Goal: Communication & Community: Answer question/provide support

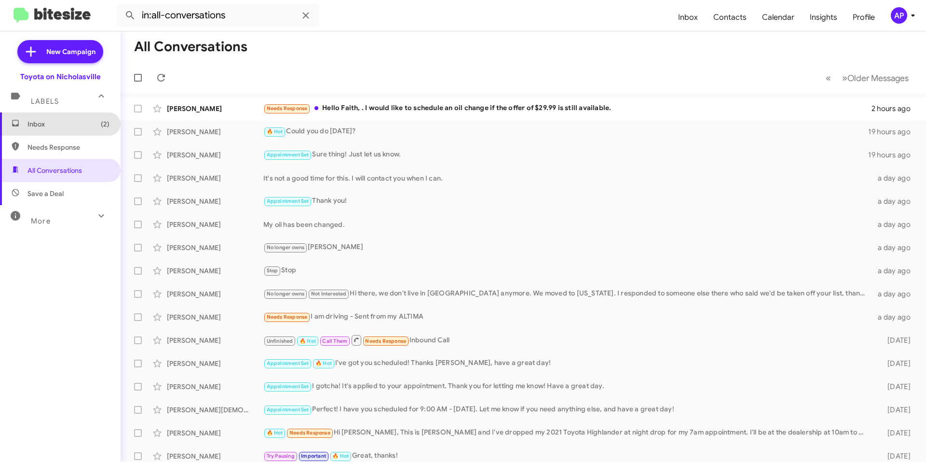
click at [79, 124] on span "Inbox (2)" at bounding box center [69, 124] width 82 height 10
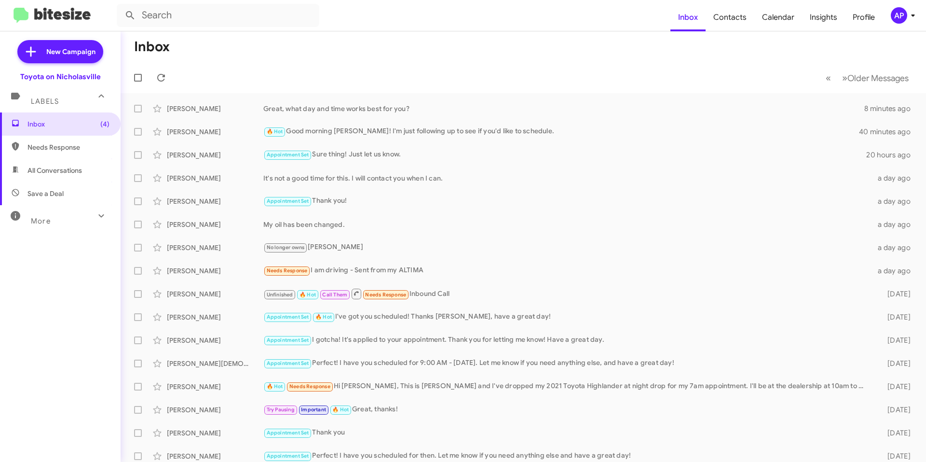
click at [63, 184] on span "Save a Deal" at bounding box center [60, 193] width 121 height 23
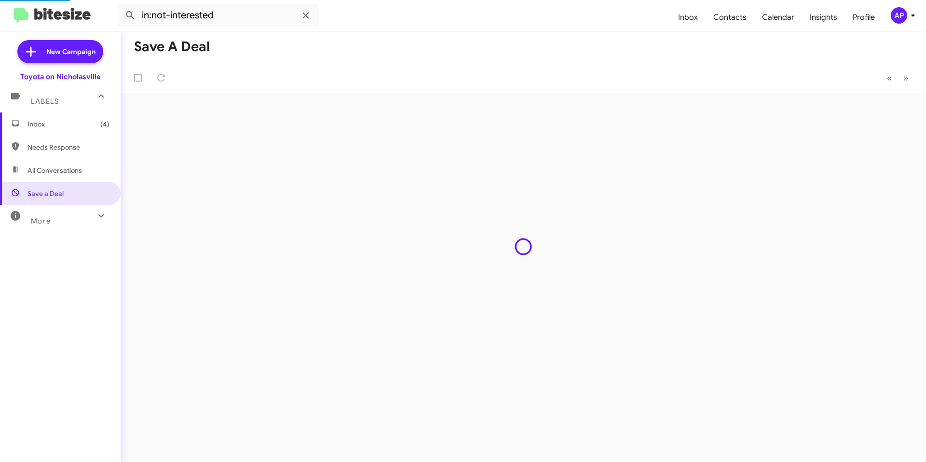
click at [62, 173] on span "All Conversations" at bounding box center [55, 171] width 55 height 10
type input "in:all-conversations"
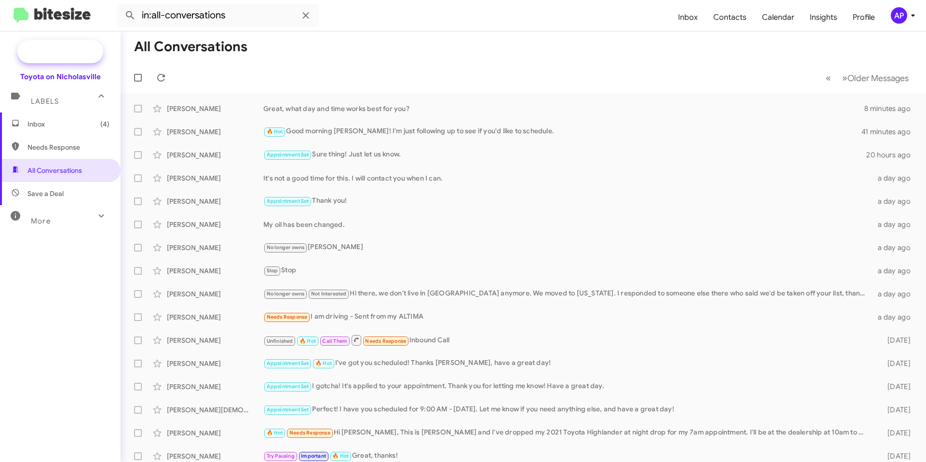
click at [55, 55] on span "New Campaign" at bounding box center [70, 52] width 49 height 10
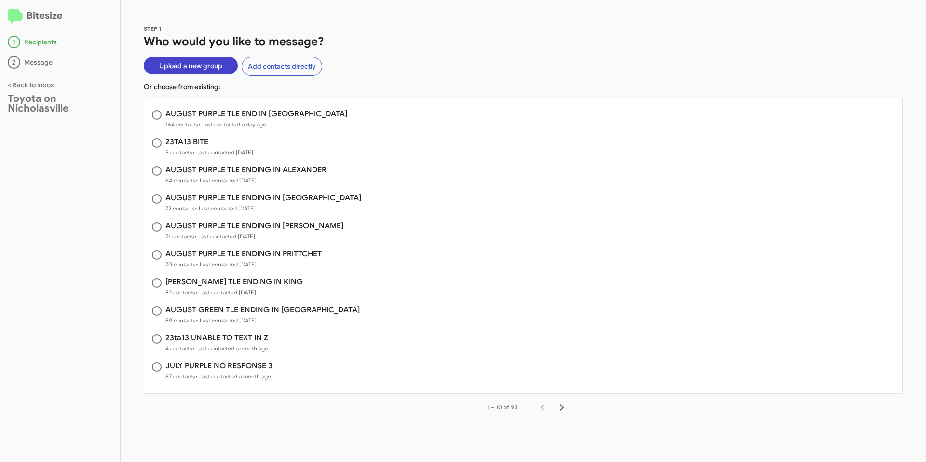
click at [188, 64] on span "Upload a new group" at bounding box center [190, 65] width 63 height 17
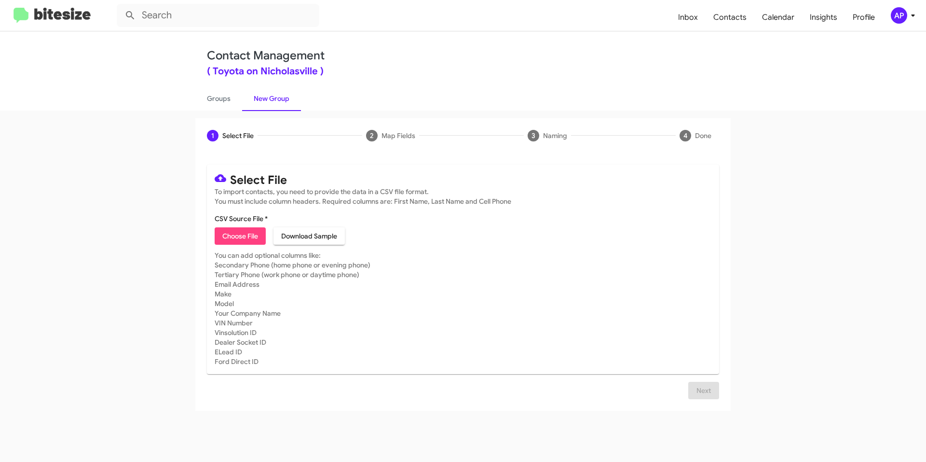
click at [233, 234] on span "Choose File" at bounding box center [240, 235] width 36 height 17
type input "AUGUST PURPLE TLE ENDING IN ALEXANDER"
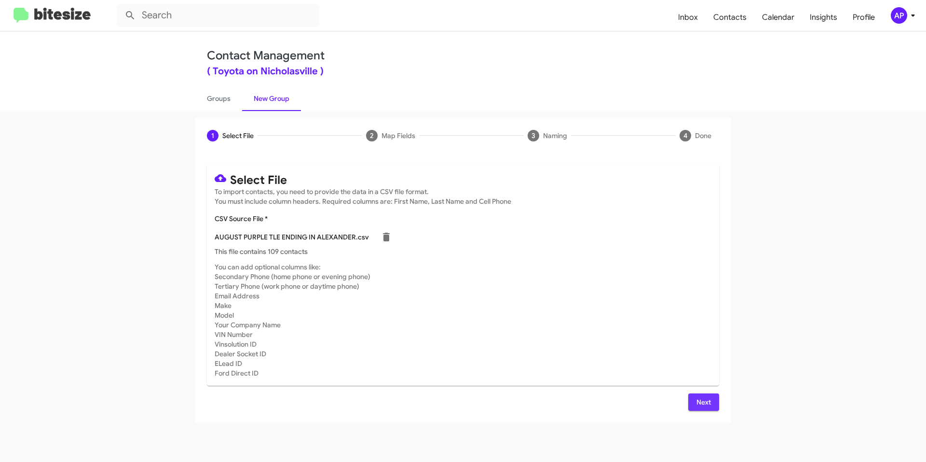
click at [708, 406] on span "Next" at bounding box center [703, 401] width 15 height 17
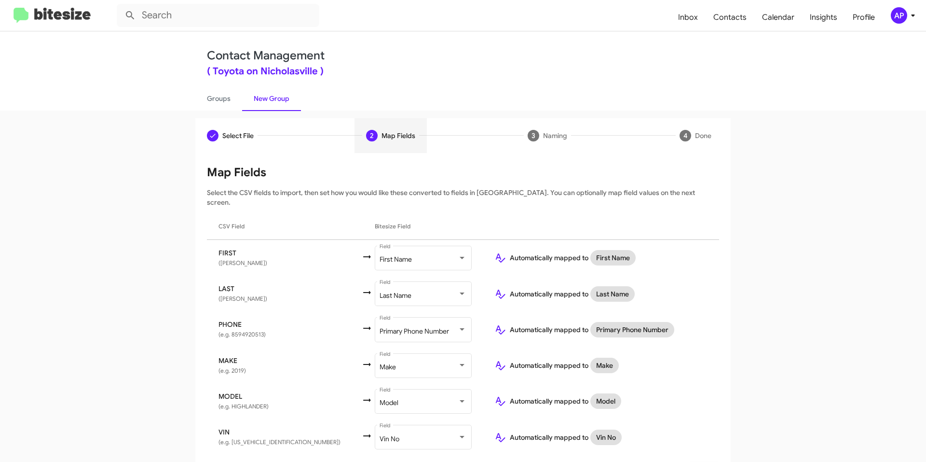
scroll to position [20, 0]
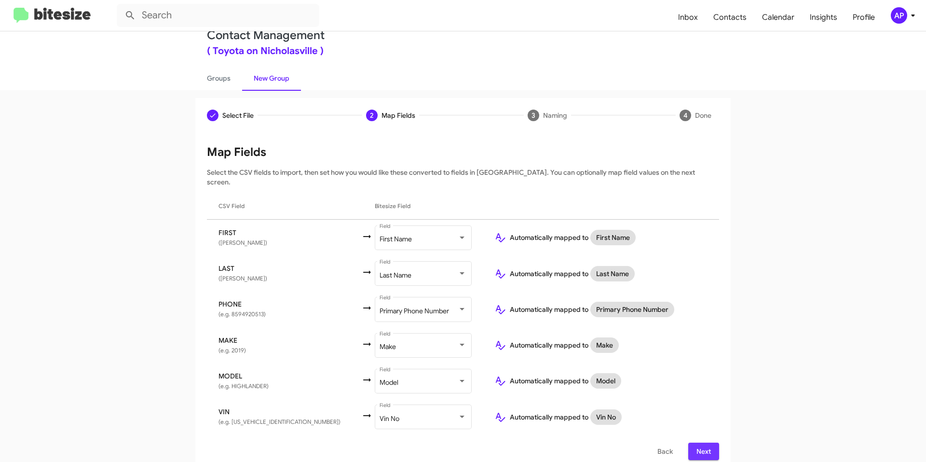
click at [703, 443] on span "Next" at bounding box center [703, 450] width 15 height 17
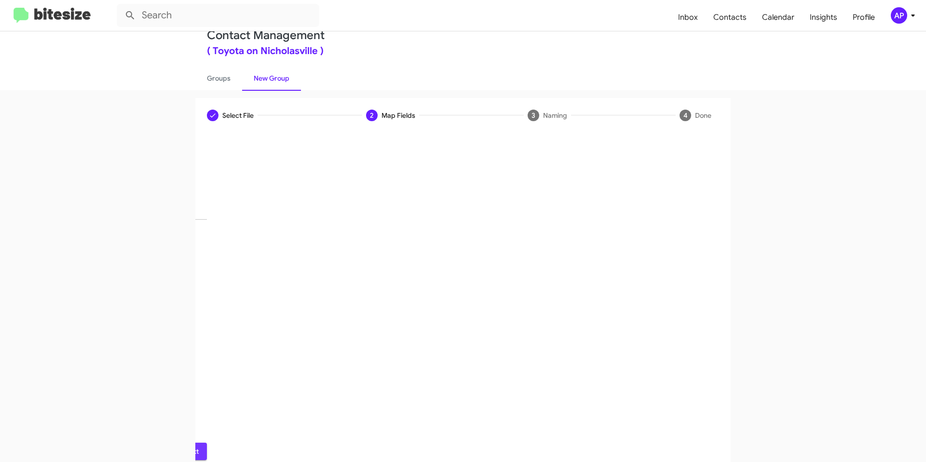
scroll to position [0, 0]
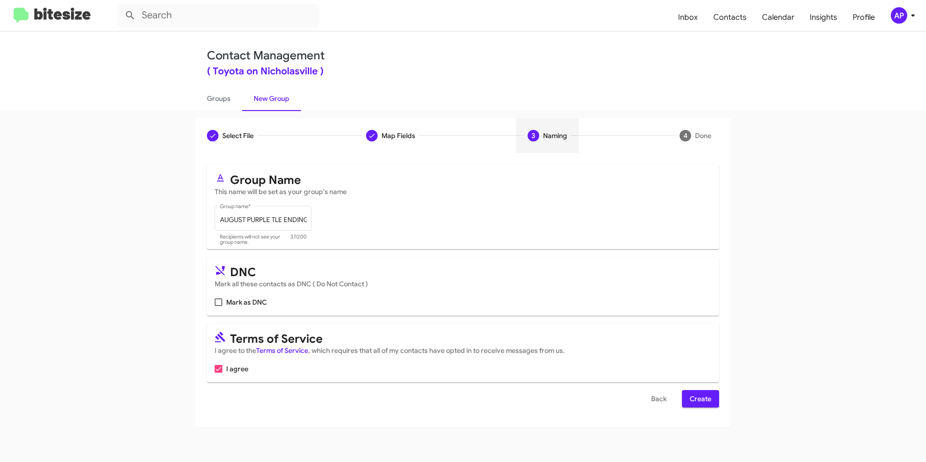
click at [694, 400] on span "Create" at bounding box center [701, 398] width 22 height 17
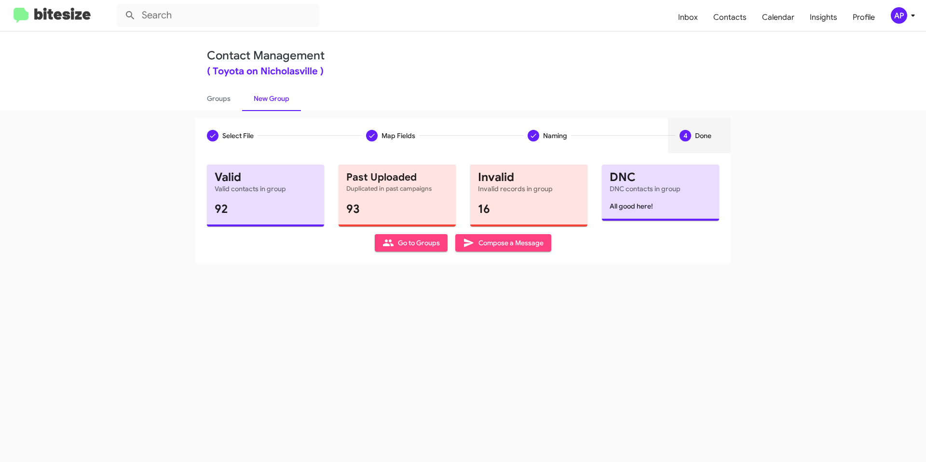
click at [521, 237] on span "Compose a Message" at bounding box center [503, 242] width 81 height 17
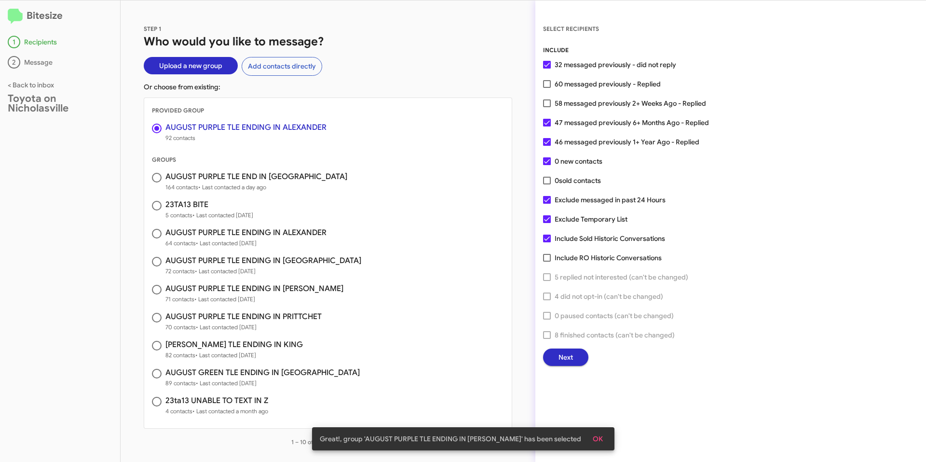
click at [547, 254] on span at bounding box center [547, 258] width 8 height 8
click at [547, 262] on input "Include RO Historic Conversations" at bounding box center [547, 262] width 0 height 0
checkbox input "true"
click at [546, 177] on span at bounding box center [547, 181] width 8 height 8
click at [547, 184] on input "0 sold contacts" at bounding box center [547, 184] width 0 height 0
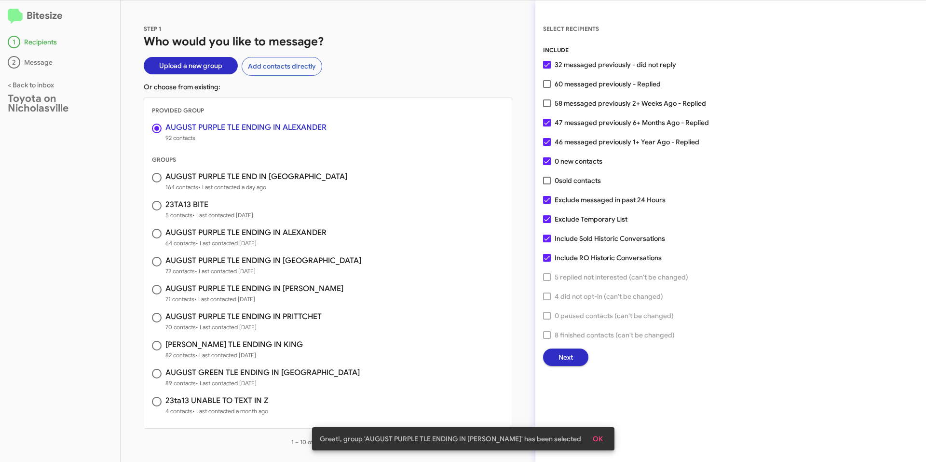
checkbox input "true"
click at [547, 103] on span at bounding box center [547, 103] width 8 height 8
click at [547, 107] on input "58 messaged previously 2+ Weeks Ago - Replied" at bounding box center [547, 107] width 0 height 0
checkbox input "true"
click at [549, 85] on span at bounding box center [547, 84] width 8 height 8
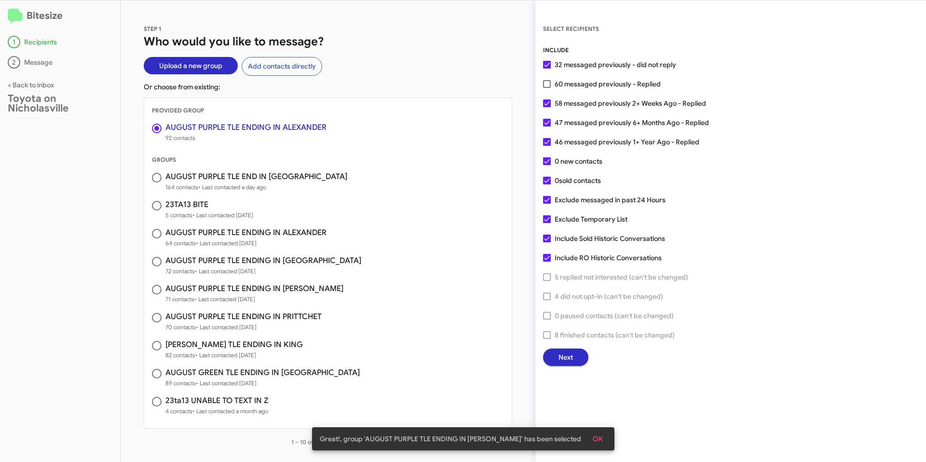
click at [547, 88] on input "60 messaged previously - Replied" at bounding box center [547, 88] width 0 height 0
checkbox input "true"
click at [547, 219] on span at bounding box center [547, 219] width 8 height 8
click at [547, 223] on input "Exclude Temporary List" at bounding box center [547, 223] width 0 height 0
checkbox input "false"
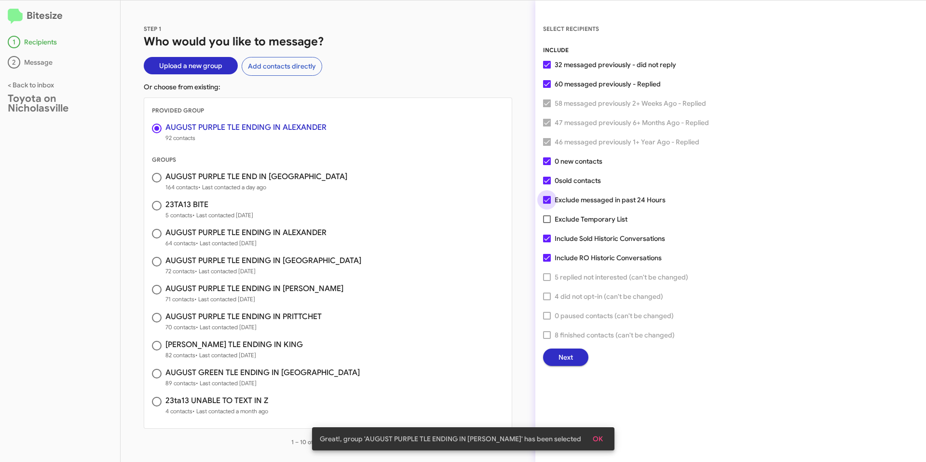
click at [546, 196] on span at bounding box center [547, 200] width 8 height 8
click at [547, 204] on input "Exclude messaged in past 24 Hours" at bounding box center [547, 204] width 0 height 0
checkbox input "false"
click at [578, 360] on button "Next" at bounding box center [565, 356] width 45 height 17
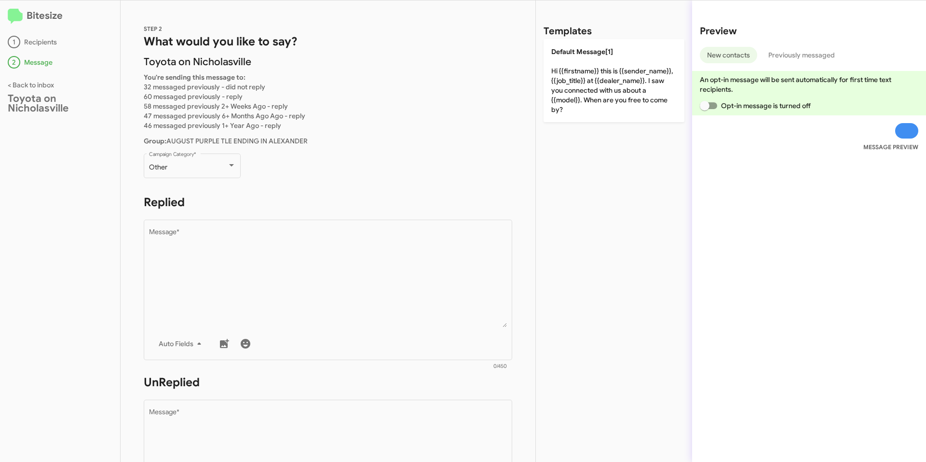
click at [72, 282] on div "Bitesize 1 Recipients 2 Message < Back to inbox Toyota on Nicholasville" at bounding box center [60, 230] width 121 height 461
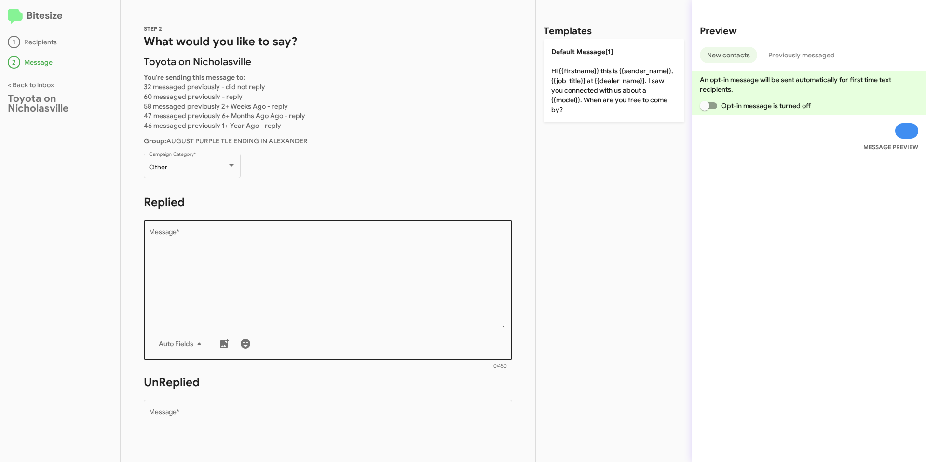
click at [290, 279] on textarea "Message *" at bounding box center [328, 278] width 359 height 98
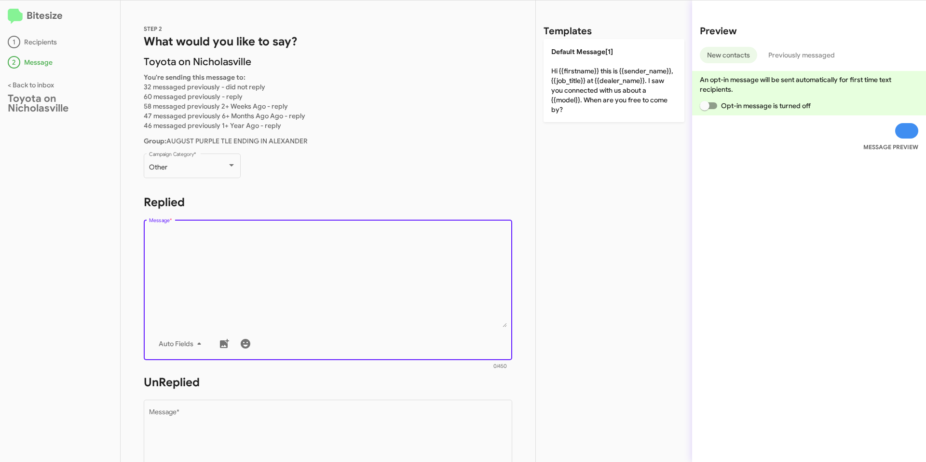
paste textarea "Good TIME! This is [PERSON_NAME] with Toyota on Nicholasville. I'm reaching out…"
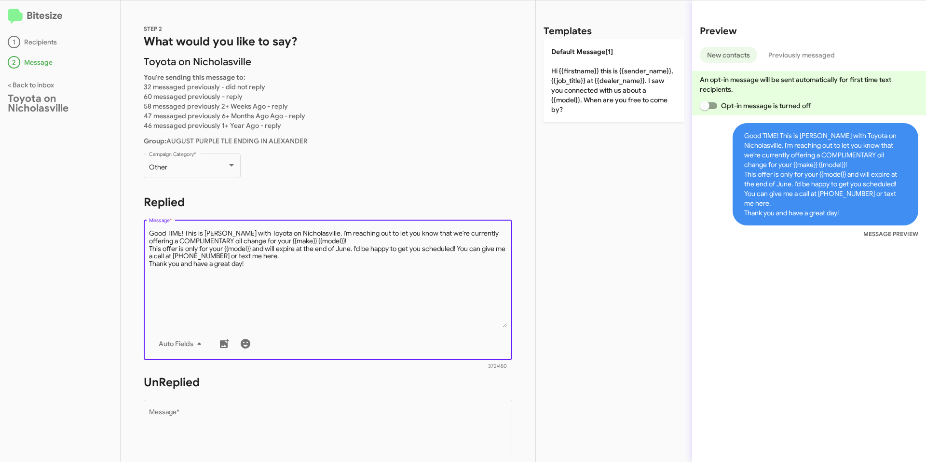
click at [182, 231] on textarea "Message *" at bounding box center [328, 278] width 359 height 98
click at [247, 242] on textarea "Message *" at bounding box center [328, 278] width 359 height 98
click at [257, 242] on textarea "Message *" at bounding box center [328, 278] width 359 height 98
click at [281, 243] on textarea "Message *" at bounding box center [328, 278] width 359 height 98
click at [283, 276] on textarea "Message *" at bounding box center [328, 278] width 359 height 98
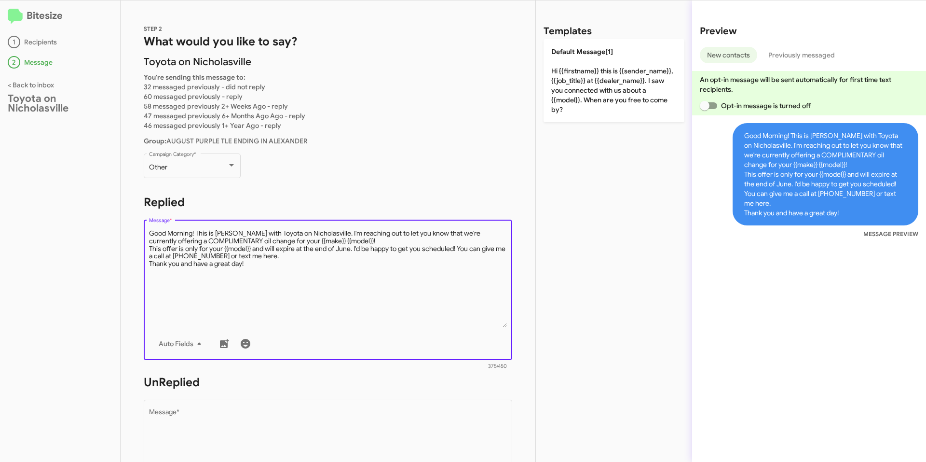
click at [165, 234] on textarea "Message *" at bounding box center [328, 278] width 359 height 98
click at [355, 246] on textarea "Message *" at bounding box center [328, 278] width 359 height 98
click at [300, 261] on textarea "Message *" at bounding box center [328, 278] width 359 height 98
click at [291, 270] on textarea "Message *" at bounding box center [328, 278] width 359 height 98
click at [289, 269] on textarea "Message *" at bounding box center [328, 278] width 359 height 98
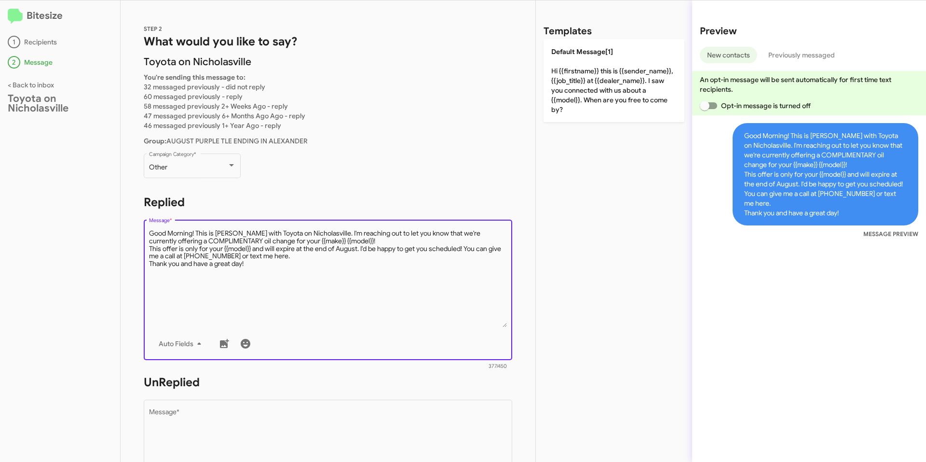
click at [260, 265] on textarea "Message *" at bounding box center [328, 278] width 359 height 98
drag, startPoint x: 182, startPoint y: 246, endPoint x: 177, endPoint y: 232, distance: 15.1
click at [123, 226] on div "STEP 2 What would you like to say? [PERSON_NAME] on Nicholasville You're sendin…" at bounding box center [328, 230] width 415 height 461
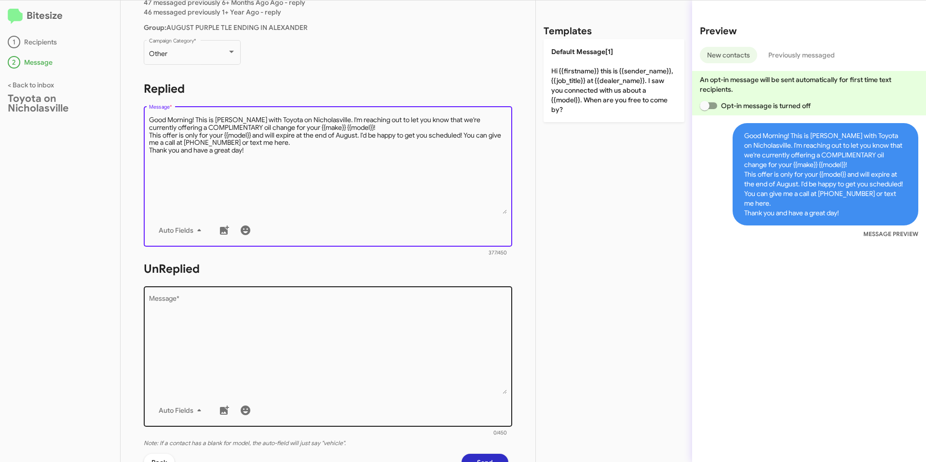
scroll to position [145, 0]
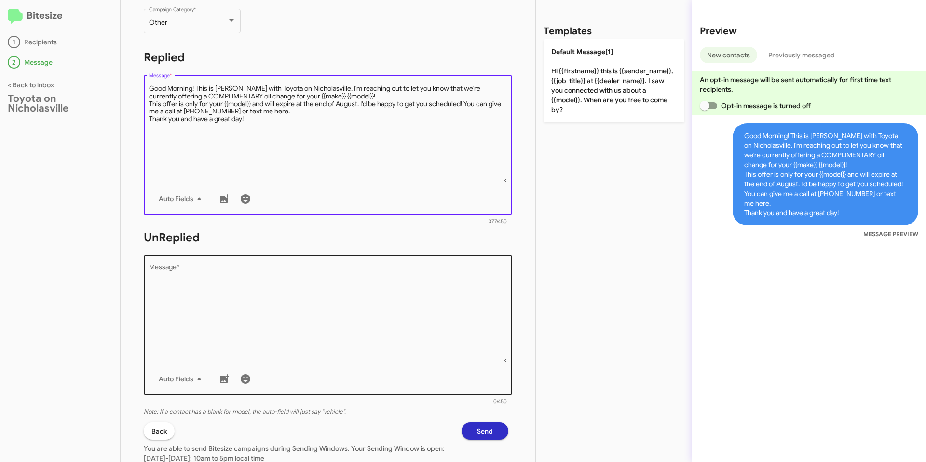
type textarea "Good Morning! This is [PERSON_NAME] with Toyota on Nicholasville. I'm reaching …"
click at [267, 321] on textarea "Message *" at bounding box center [328, 313] width 359 height 98
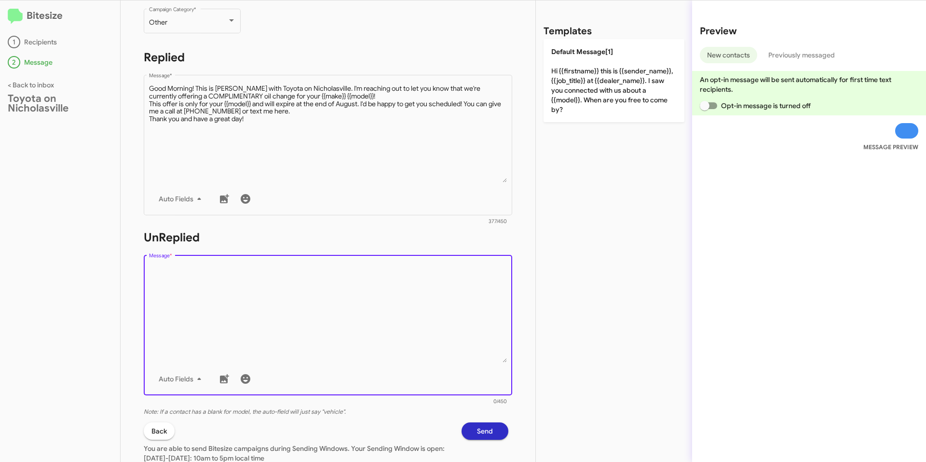
paste textarea "Good Morning! This is [PERSON_NAME] with Toyota on Nicholasville. I'm reaching …"
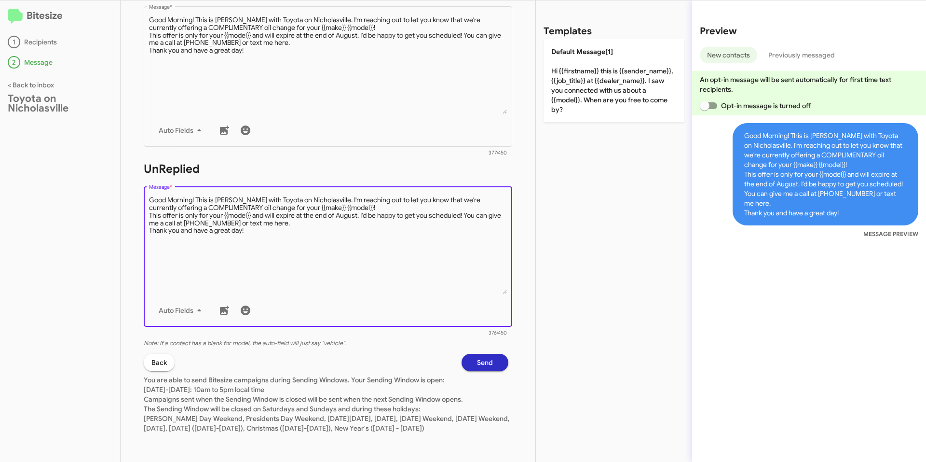
scroll to position [223, 0]
type textarea "Good Morning! This is [PERSON_NAME] with Toyota on Nicholasville. I'm reaching …"
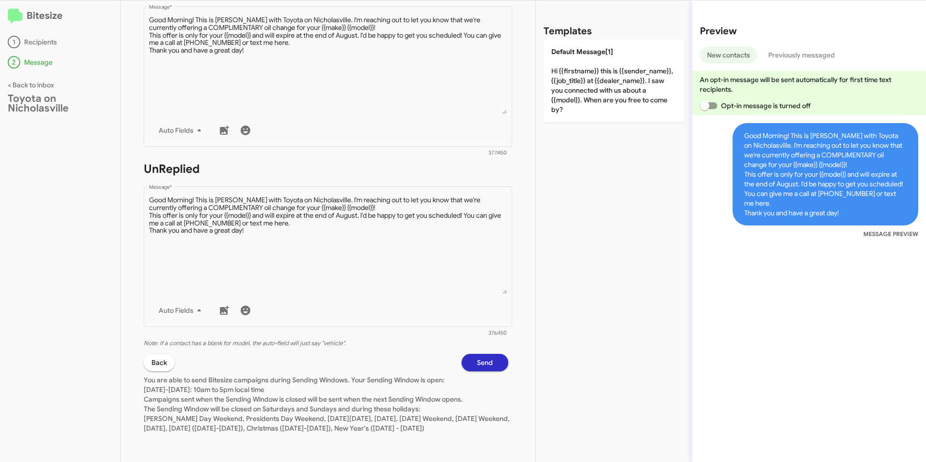
click at [41, 231] on div "Bitesize 1 Recipients 2 Message < Back to inbox Toyota on Nicholasville" at bounding box center [60, 230] width 121 height 461
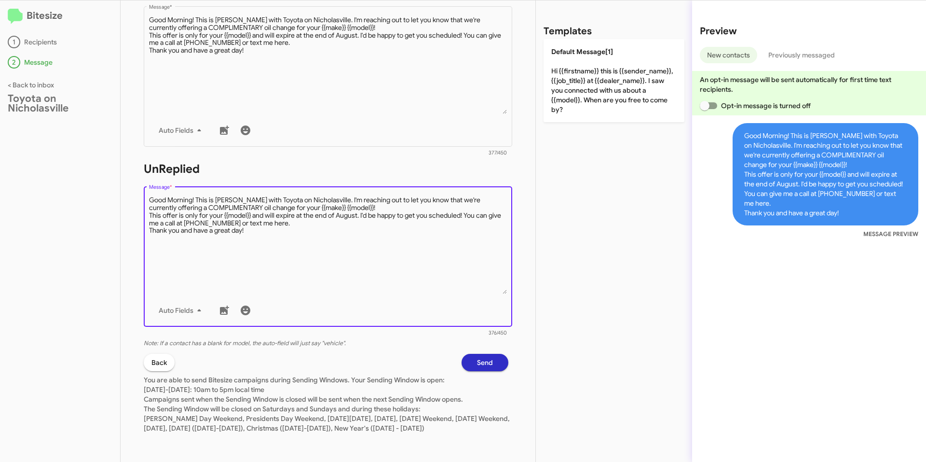
click at [338, 249] on textarea "Message *" at bounding box center [328, 244] width 359 height 98
click at [479, 354] on span "Send" at bounding box center [485, 362] width 16 height 17
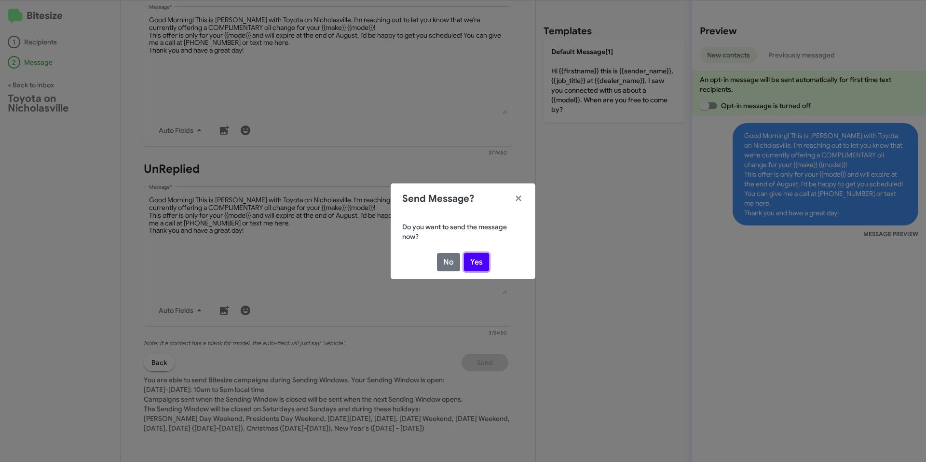
click at [478, 261] on button "Yes" at bounding box center [476, 262] width 25 height 18
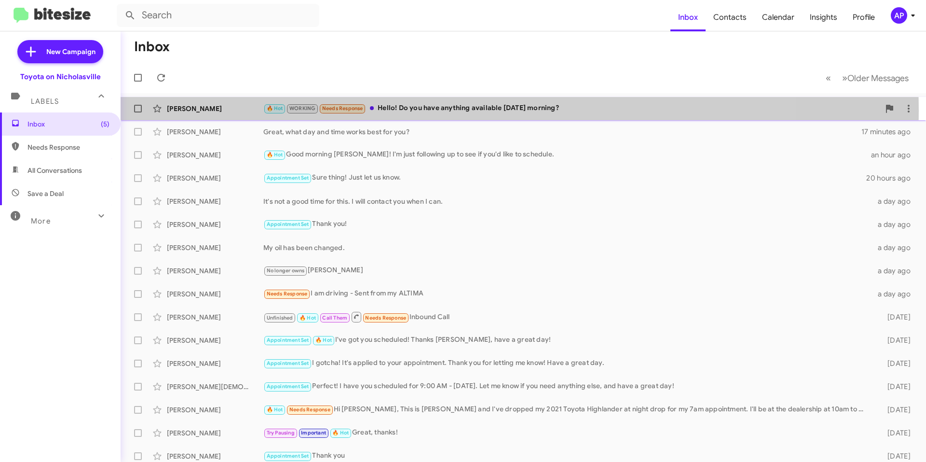
click at [428, 110] on div "🔥 Hot WORKING Needs Response Hello! Do you have anything available [DATE] morni…" at bounding box center [571, 108] width 617 height 11
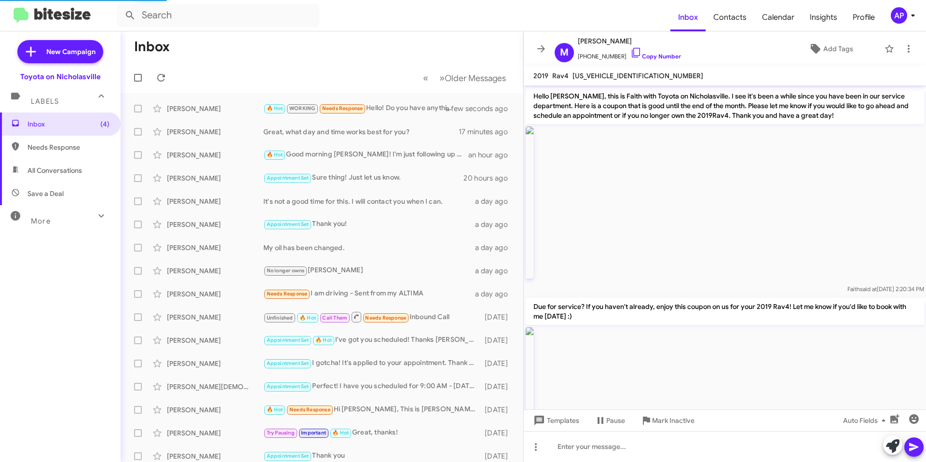
scroll to position [1173, 0]
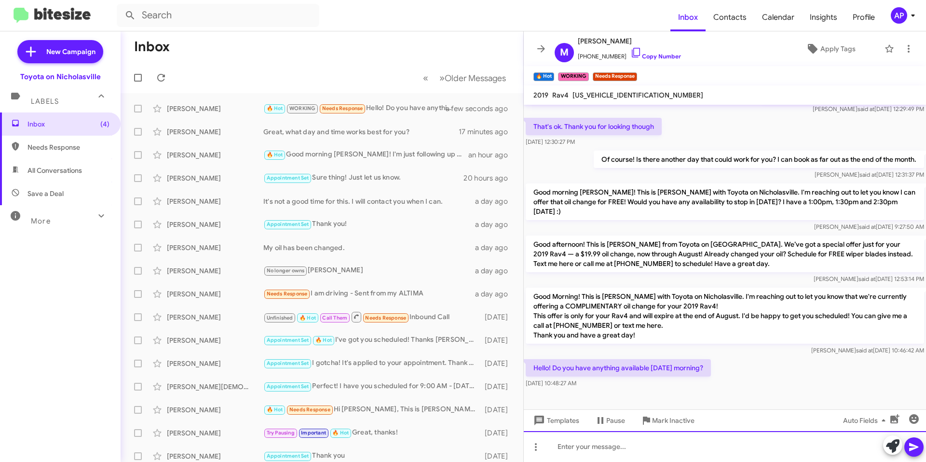
click at [686, 443] on div at bounding box center [725, 446] width 402 height 31
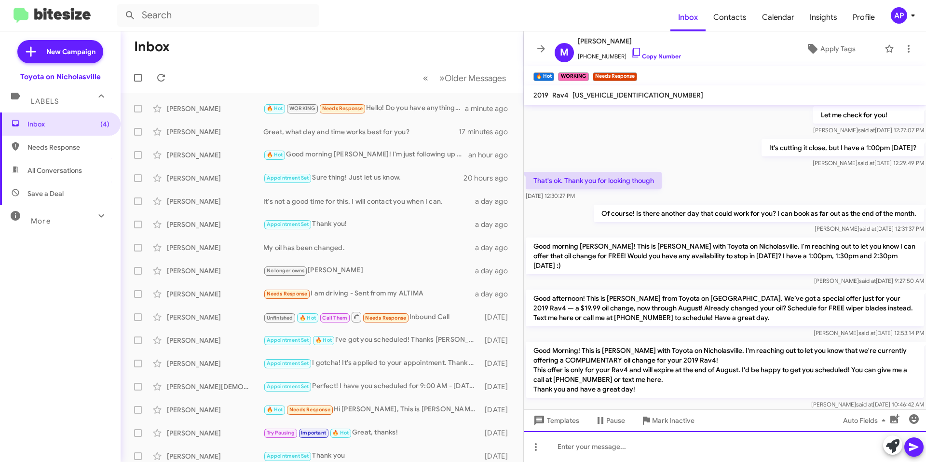
scroll to position [1762, 0]
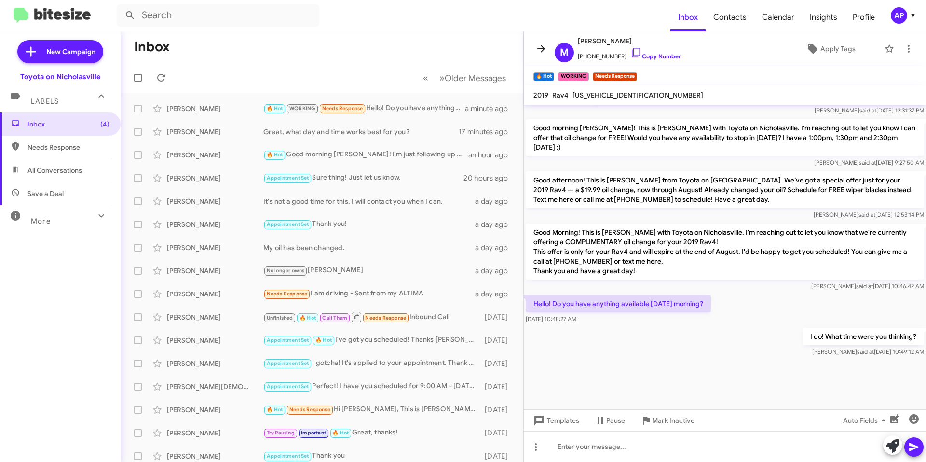
click at [542, 44] on icon at bounding box center [542, 49] width 12 height 12
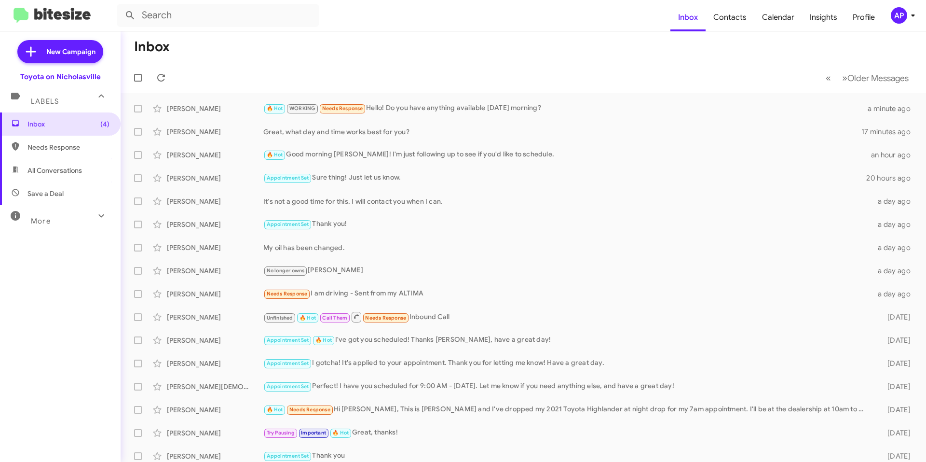
click at [56, 170] on span "All Conversations" at bounding box center [55, 171] width 55 height 10
type input "in:all-conversations"
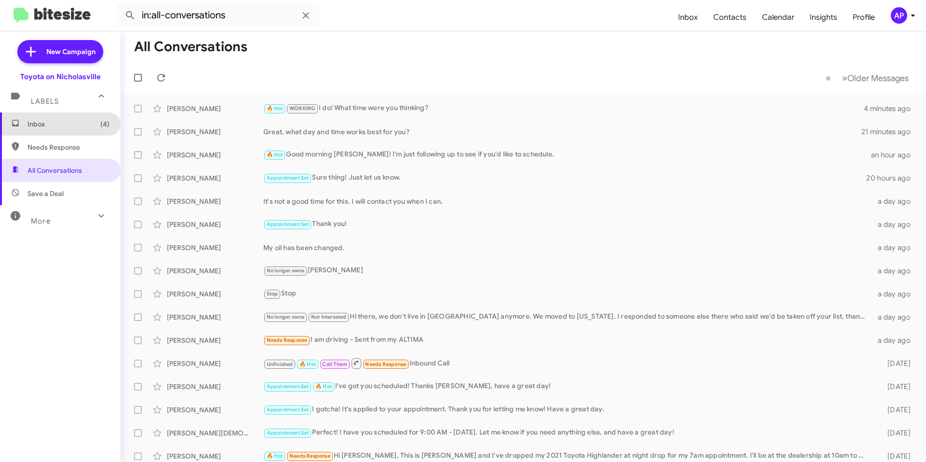
click at [63, 121] on span "Inbox (4)" at bounding box center [69, 124] width 82 height 10
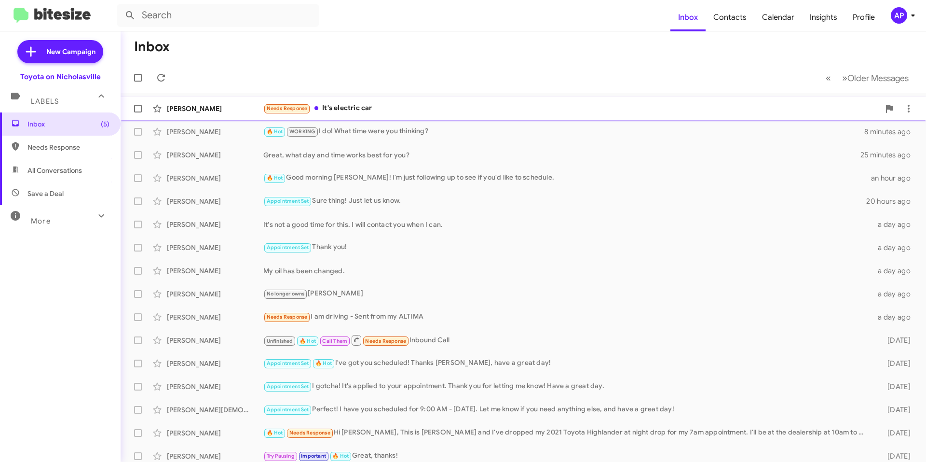
click at [411, 109] on div "Needs Response It's electric car" at bounding box center [571, 108] width 617 height 11
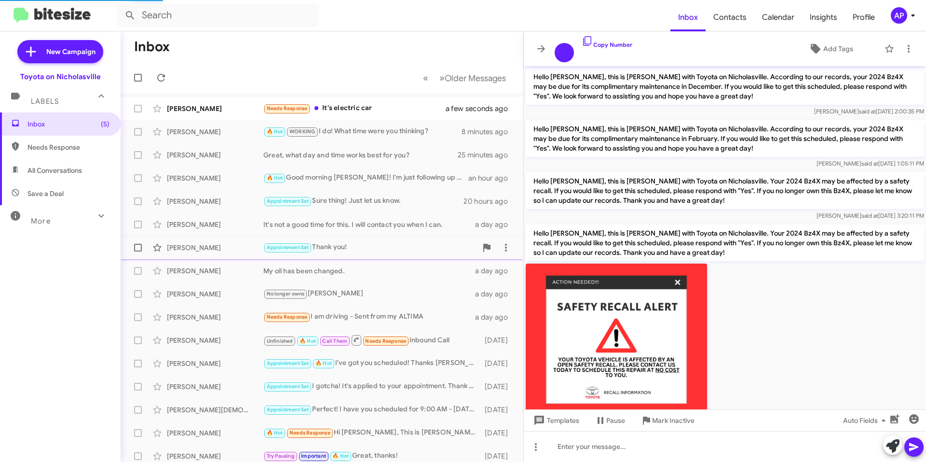
scroll to position [1578, 0]
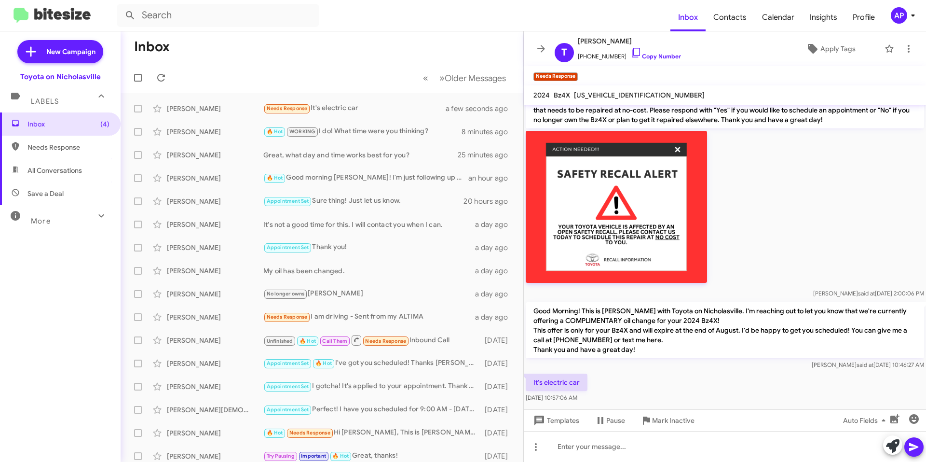
click at [722, 332] on p "Good Morning! This is [PERSON_NAME] with Toyota on Nicholasville. I'm reaching …" at bounding box center [725, 330] width 399 height 56
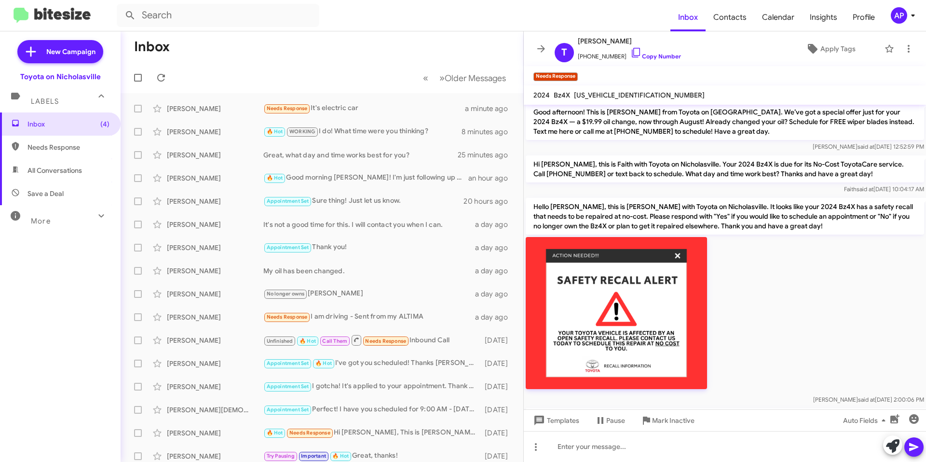
scroll to position [1617, 0]
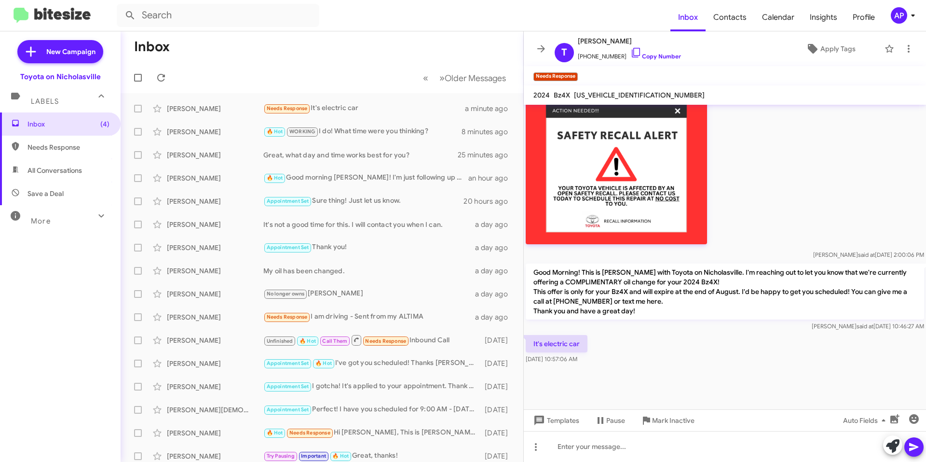
click at [632, 91] on span "[US_VEHICLE_IDENTIFICATION_NUMBER]" at bounding box center [639, 95] width 131 height 9
click at [631, 91] on span "[US_VEHICLE_IDENTIFICATION_NUMBER]" at bounding box center [639, 95] width 131 height 9
copy span "[US_VEHICLE_IDENTIFICATION_NUMBER]"
click at [657, 437] on div at bounding box center [725, 446] width 402 height 31
click at [601, 443] on div at bounding box center [725, 446] width 402 height 31
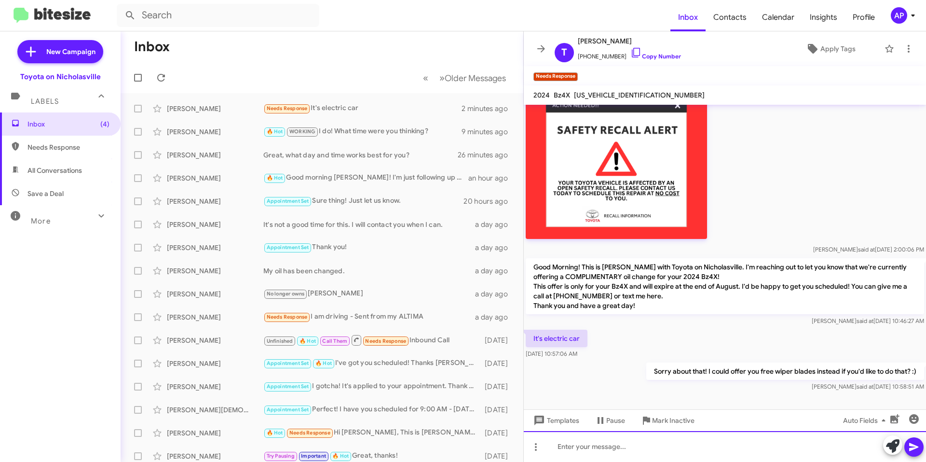
scroll to position [1652, 0]
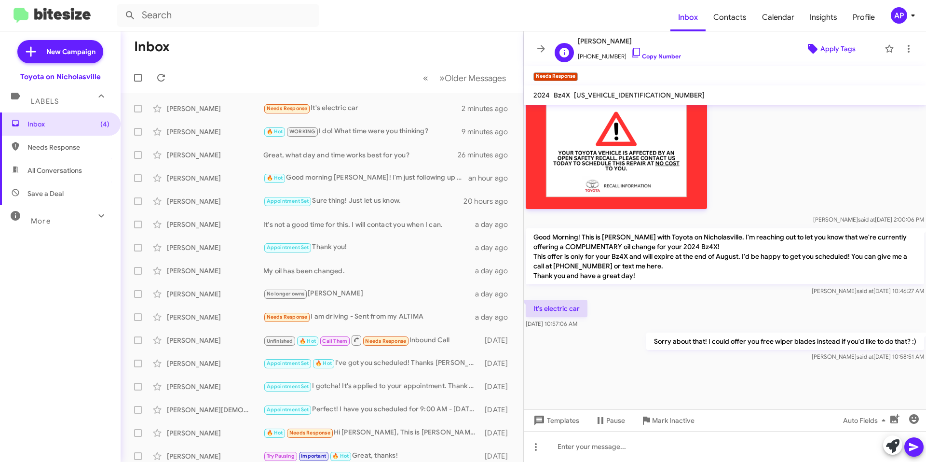
click at [843, 49] on span "Apply Tags" at bounding box center [838, 48] width 35 height 17
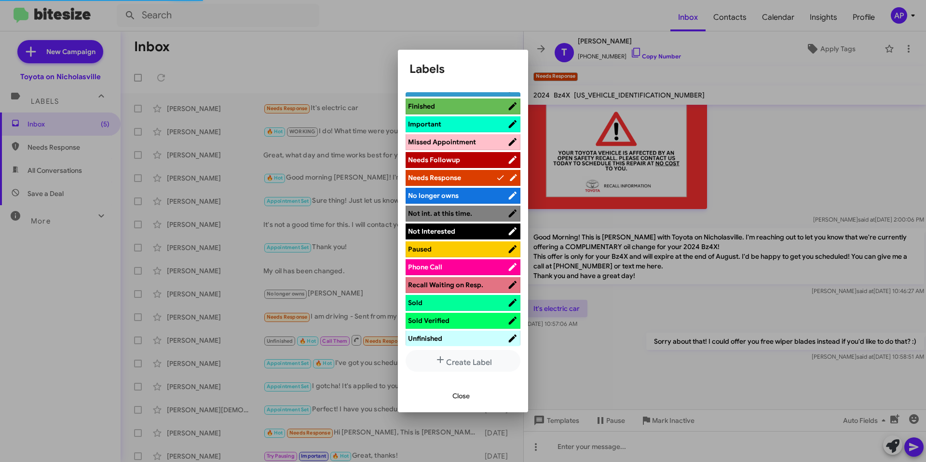
scroll to position [175, 0]
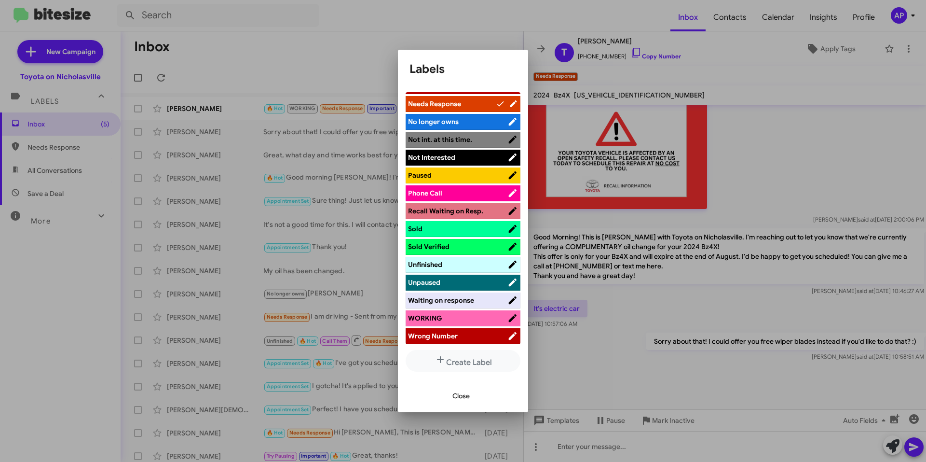
click at [441, 316] on span "WORKING" at bounding box center [425, 318] width 34 height 9
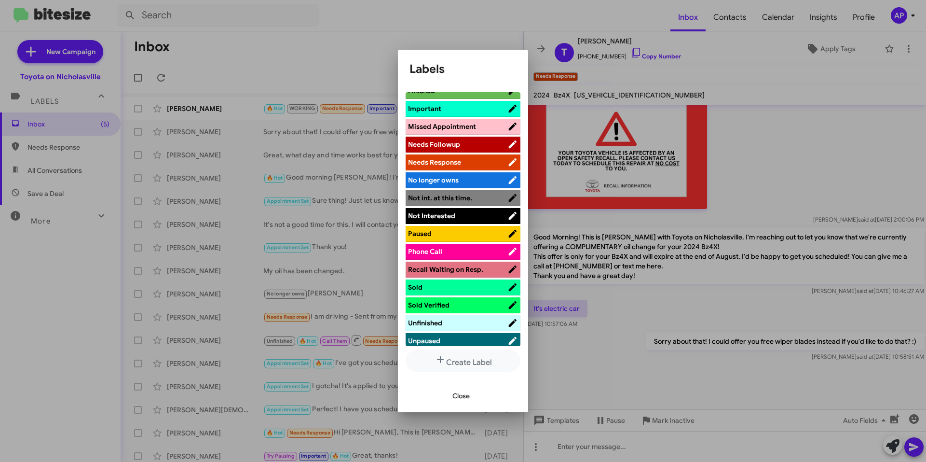
scroll to position [0, 0]
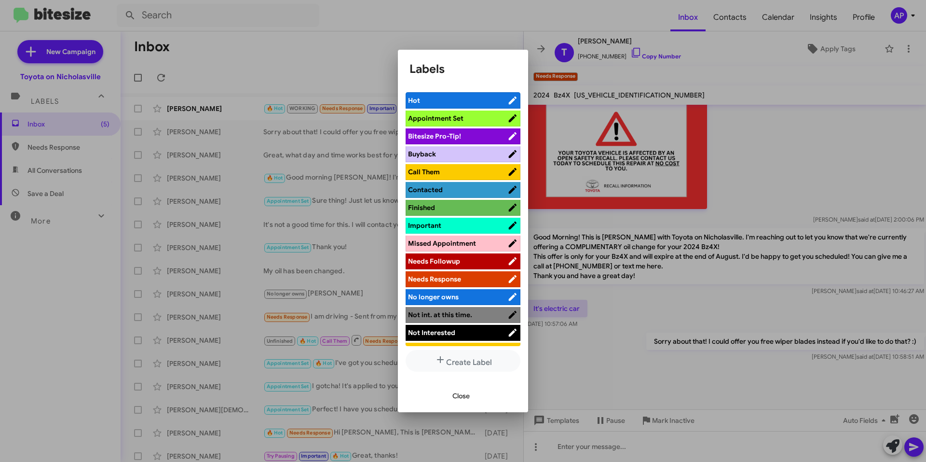
click at [461, 392] on span "Close" at bounding box center [461, 395] width 17 height 17
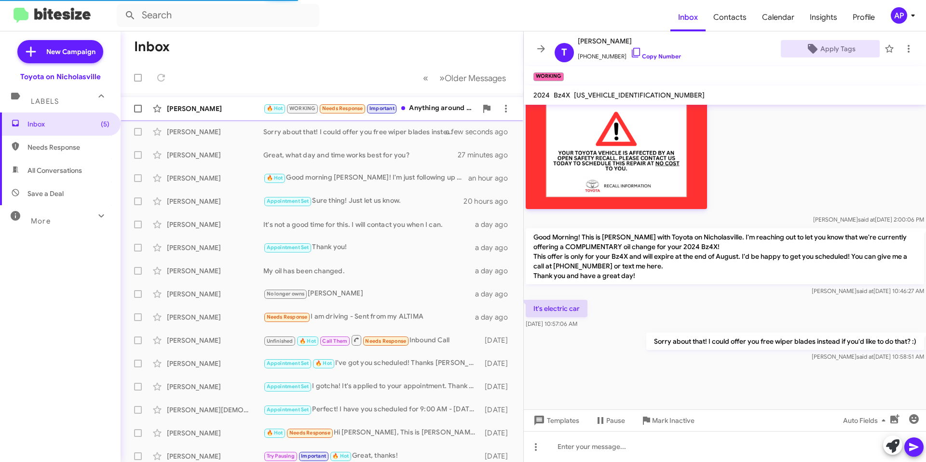
click at [423, 107] on div "🔥 Hot WORKING Needs Response Important Anything around 8?" at bounding box center [370, 108] width 214 height 11
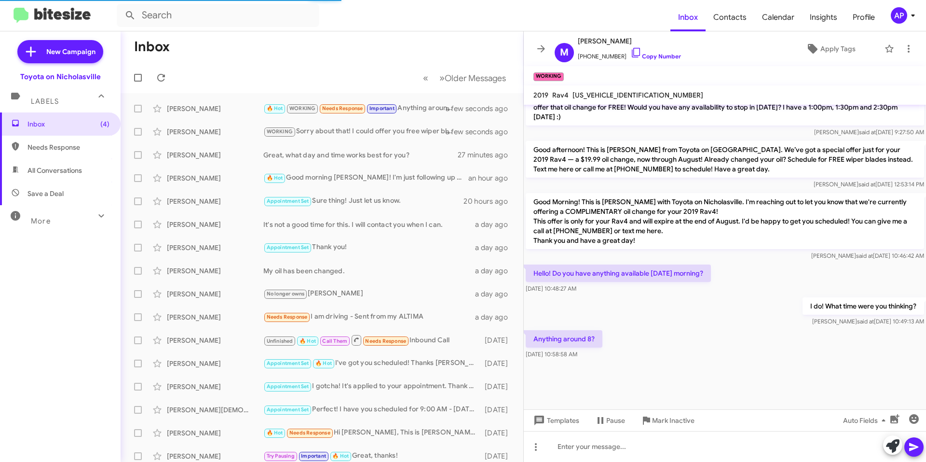
scroll to position [846, 0]
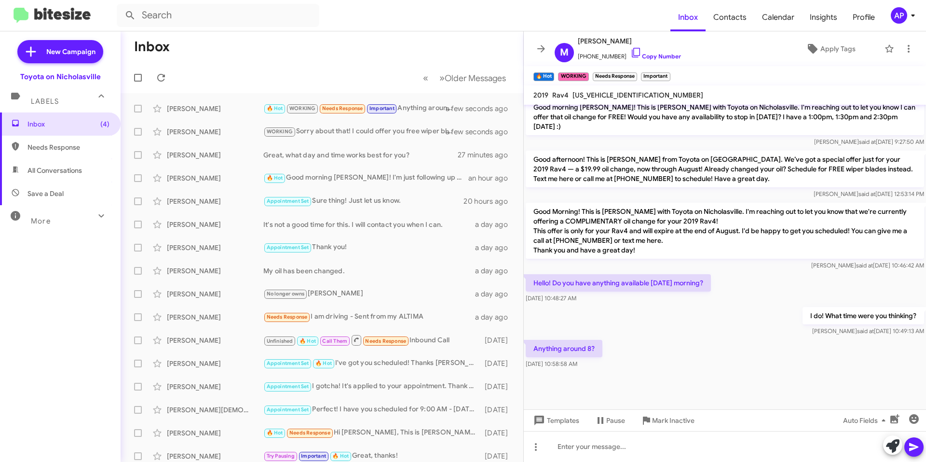
click at [619, 95] on span "[US_VEHICLE_IDENTIFICATION_NUMBER]" at bounding box center [638, 95] width 131 height 9
copy span "[US_VEHICLE_IDENTIFICATION_NUMBER]"
click at [611, 447] on div at bounding box center [725, 446] width 402 height 31
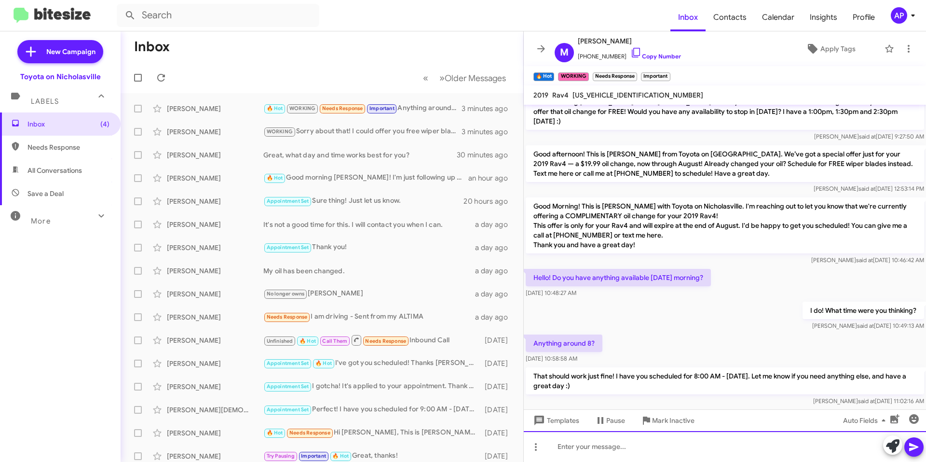
scroll to position [1629, 0]
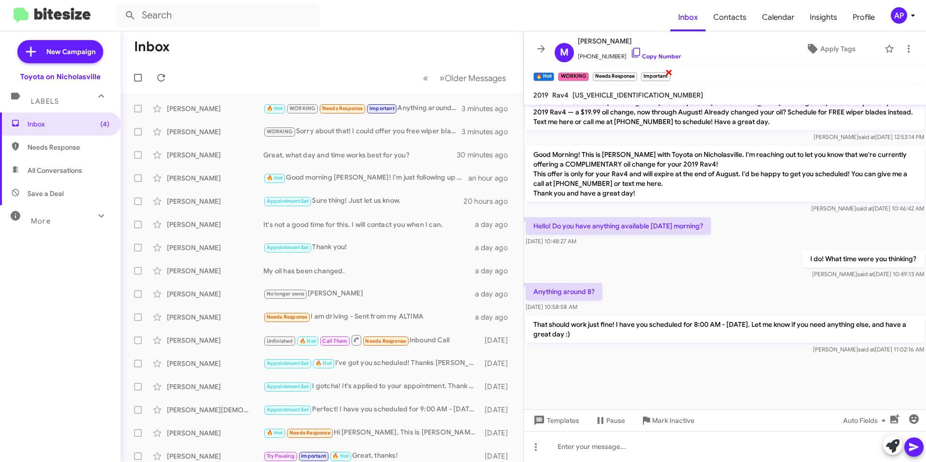
click at [670, 74] on span "×" at bounding box center [669, 72] width 8 height 12
click at [637, 73] on span "×" at bounding box center [636, 72] width 8 height 12
click at [589, 72] on span "×" at bounding box center [588, 72] width 8 height 12
click at [836, 56] on span "Apply Tags" at bounding box center [838, 48] width 35 height 17
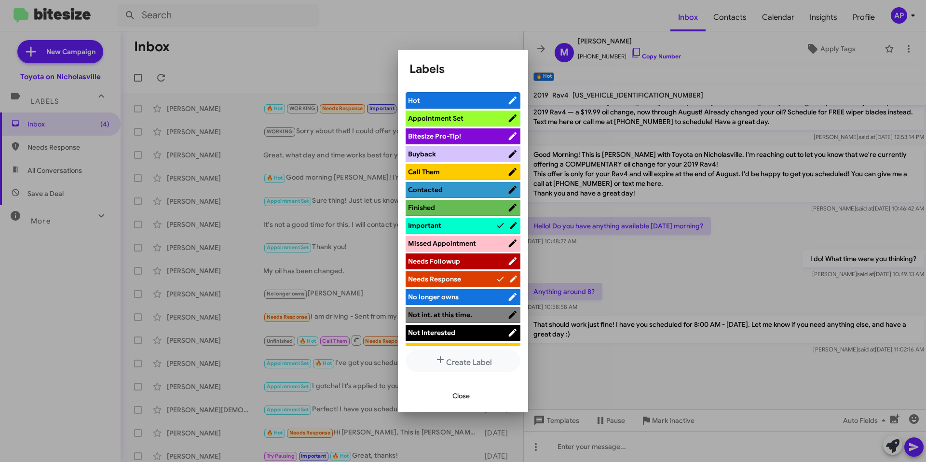
click at [425, 114] on span "Appointment Set" at bounding box center [435, 118] width 55 height 9
click at [453, 100] on span "Hot" at bounding box center [452, 101] width 88 height 10
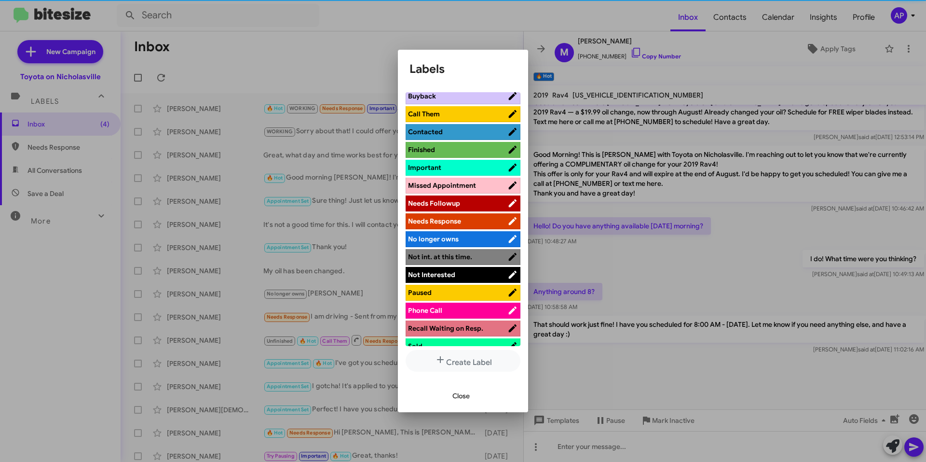
scroll to position [175, 0]
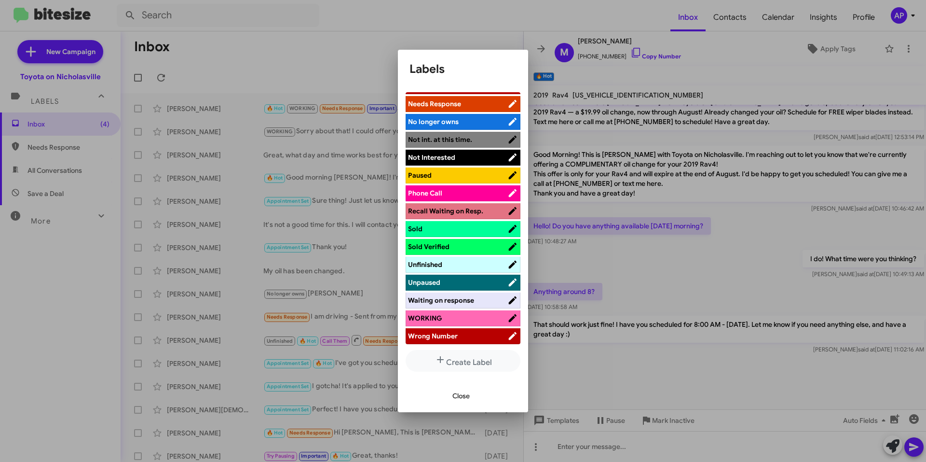
click at [458, 396] on span "Close" at bounding box center [461, 395] width 17 height 17
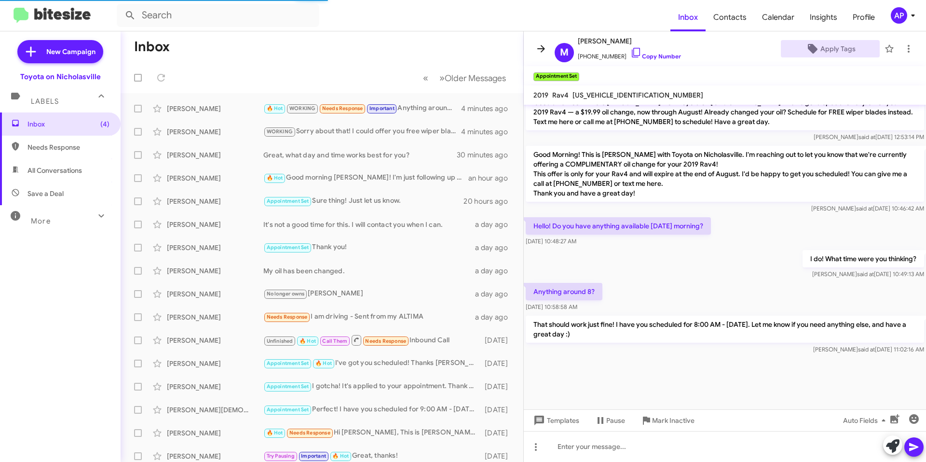
click at [539, 47] on icon at bounding box center [542, 49] width 12 height 12
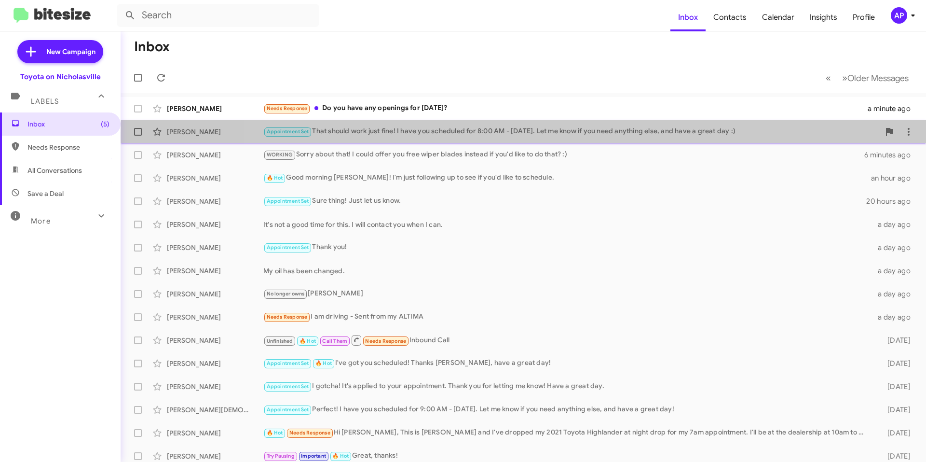
click at [608, 136] on div "Appointment Set That should work just fine! I have you scheduled for 8:00 AM - …" at bounding box center [571, 131] width 617 height 11
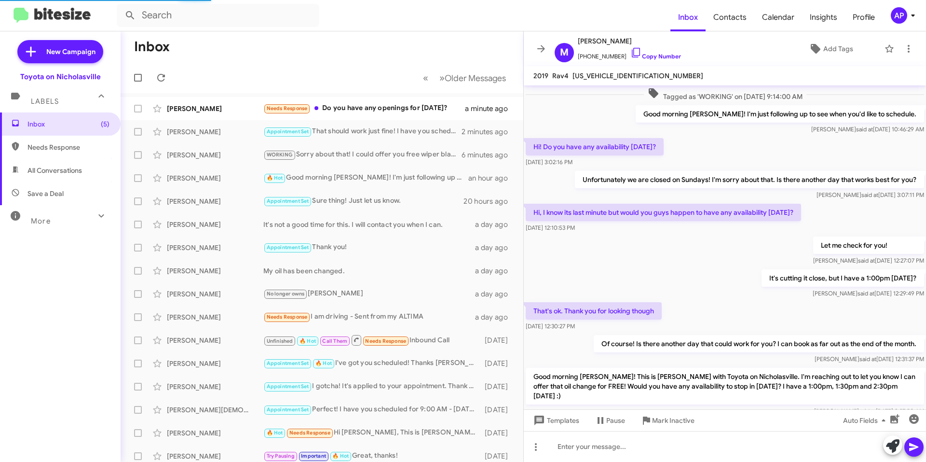
scroll to position [383, 0]
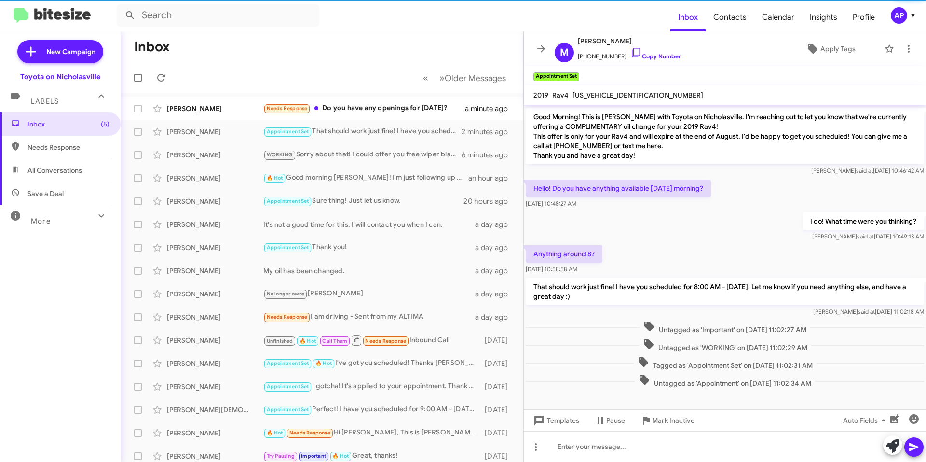
click at [623, 94] on span "[US_VEHICLE_IDENTIFICATION_NUMBER]" at bounding box center [638, 95] width 131 height 9
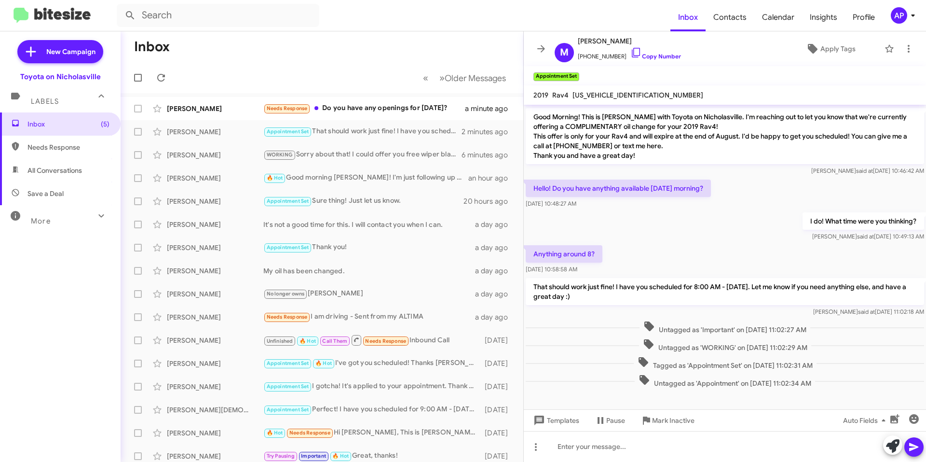
click at [623, 94] on span "[US_VEHICLE_IDENTIFICATION_NUMBER]" at bounding box center [638, 95] width 131 height 9
copy span "[US_VEHICLE_IDENTIFICATION_NUMBER]"
click at [536, 47] on icon at bounding box center [542, 49] width 12 height 12
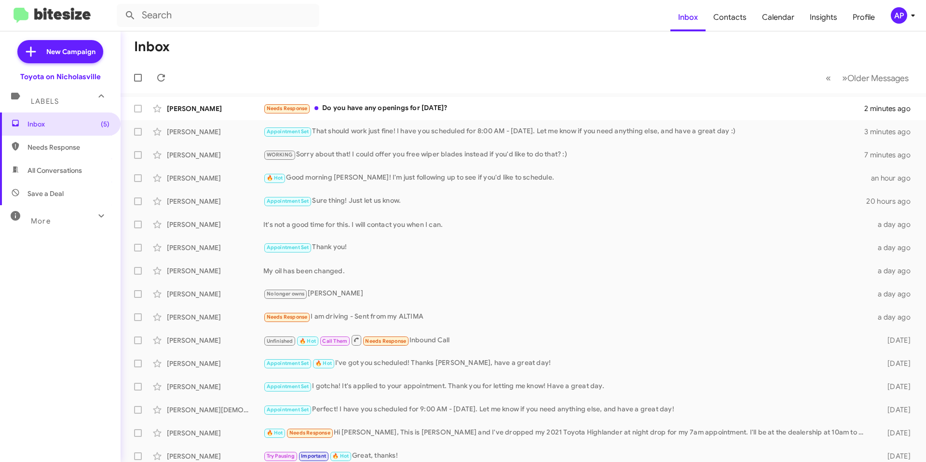
click at [542, 47] on mat-toolbar-row "Inbox" at bounding box center [524, 46] width 806 height 31
